Goal: Communication & Community: Ask a question

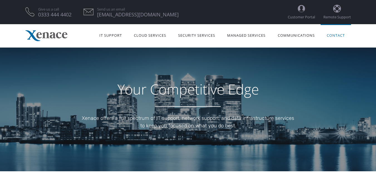
click at [276, 37] on link "Contact" at bounding box center [336, 35] width 30 height 18
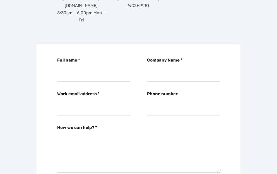
scroll to position [185, 0]
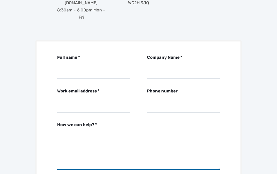
click at [137, 134] on textarea "How we can help? *" at bounding box center [138, 150] width 163 height 39
click at [146, 131] on textarea "How we can help? *" at bounding box center [138, 150] width 163 height 39
paste textarea "Hello, [PERSON_NAME] here with [GEOGRAPHIC_DATA]. In line with our internal Gro…"
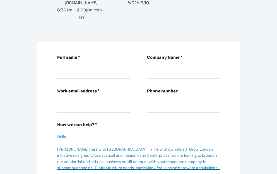
scroll to position [51, 0]
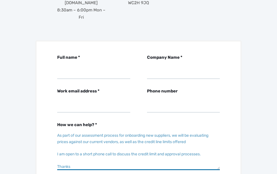
type textarea "Hello, [PERSON_NAME] here with [GEOGRAPHIC_DATA]. In line with our internal Gro…"
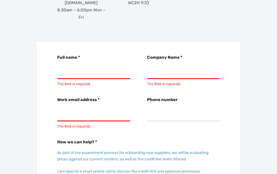
click at [103, 64] on input "Full name * The field is required." at bounding box center [93, 71] width 73 height 15
paste input "[PERSON_NAME]"
type input "[PERSON_NAME]"
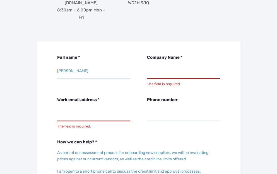
click at [170, 64] on input "Company Name * The field is required." at bounding box center [183, 71] width 73 height 15
paste input "[GEOGRAPHIC_DATA]"
type input "[GEOGRAPHIC_DATA]"
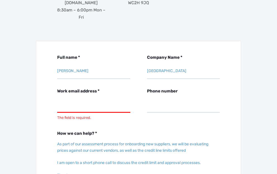
click at [101, 97] on input "Work email address * The field is required." at bounding box center [93, 104] width 73 height 15
paste input "[PERSON_NAME][EMAIL_ADDRESS][DOMAIN_NAME]"
type input "[PERSON_NAME][EMAIL_ADDRESS][DOMAIN_NAME]"
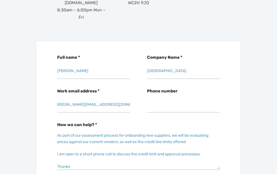
scroll to position [0, 0]
click at [189, 97] on input "Phone number" at bounding box center [183, 104] width 73 height 15
paste input "[PHONE_NUMBER]"
type input "[PHONE_NUMBER]"
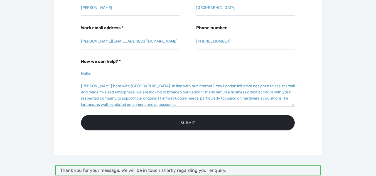
scroll to position [243, 0]
